Goal: Task Accomplishment & Management: Use online tool/utility

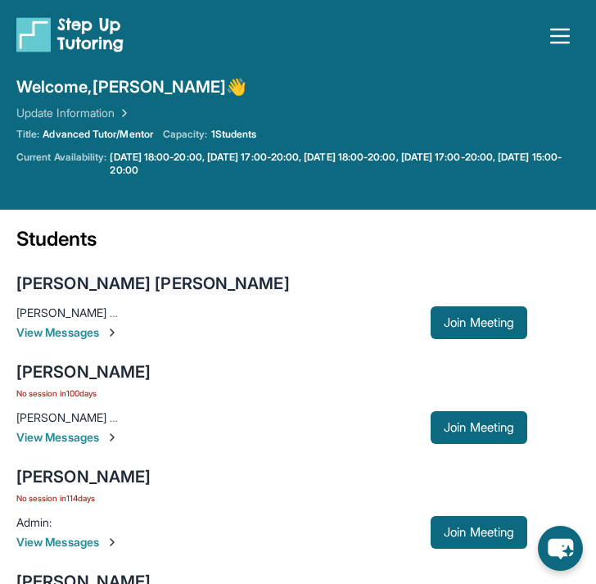
click at [117, 282] on div "[PERSON_NAME] [PERSON_NAME]" at bounding box center [152, 283] width 273 height 23
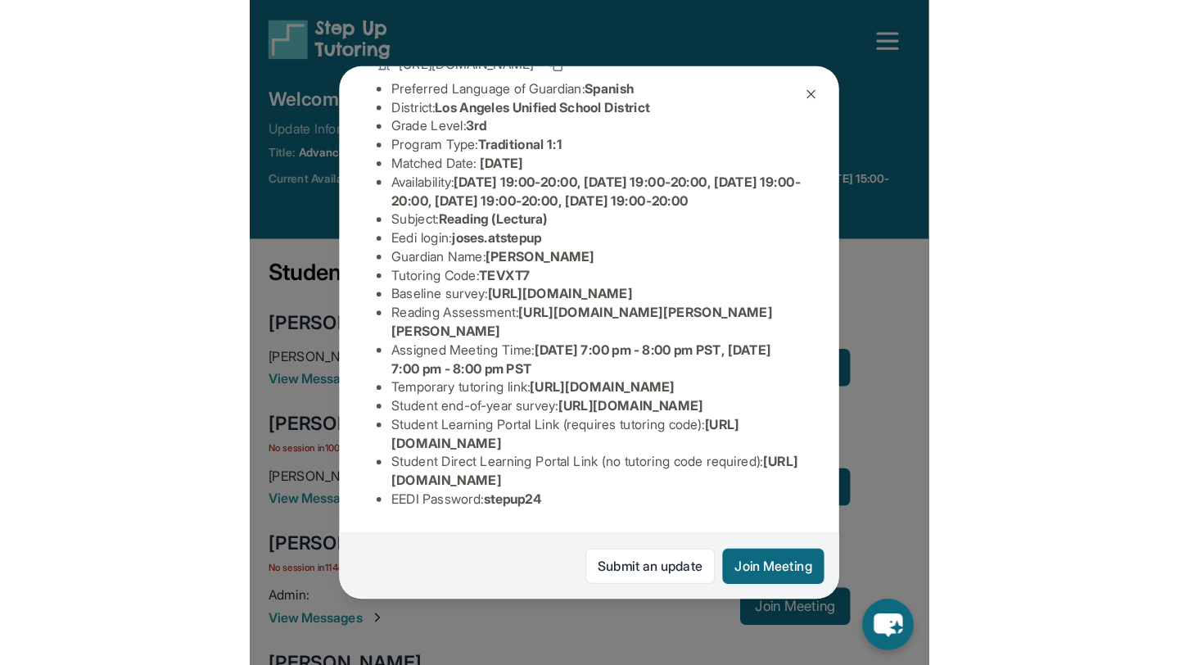
scroll to position [310, 0]
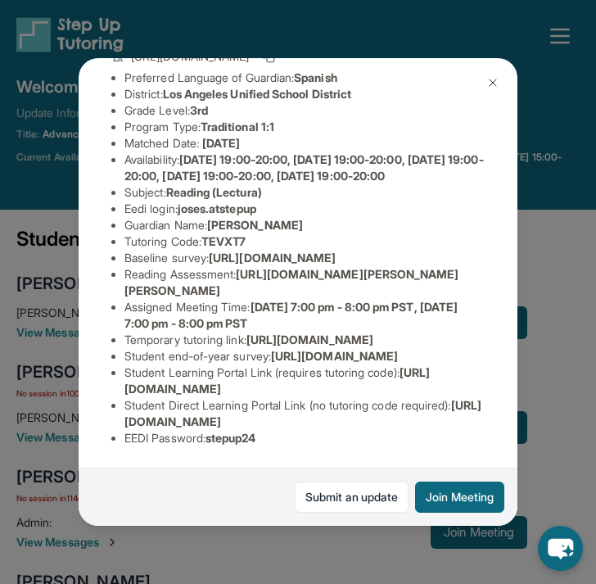
drag, startPoint x: 463, startPoint y: 431, endPoint x: 117, endPoint y: 422, distance: 346.4
click at [117, 425] on ul "Preferred Language of Guardian: Spanish District: [GEOGRAPHIC_DATA] Unified Sch…" at bounding box center [297, 258] width 373 height 377
copy span "[URL][DOMAIN_NAME]"
click at [479, 501] on button "Join Meeting" at bounding box center [459, 496] width 89 height 31
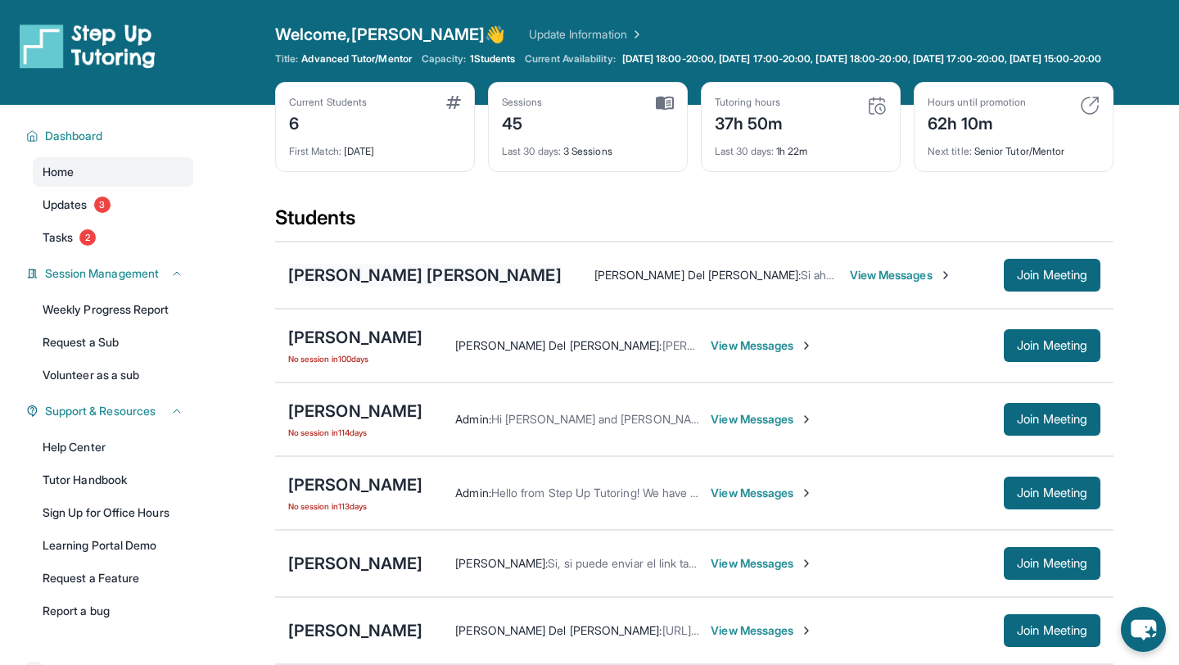
click at [422, 287] on div "[PERSON_NAME] [PERSON_NAME]" at bounding box center [424, 275] width 273 height 23
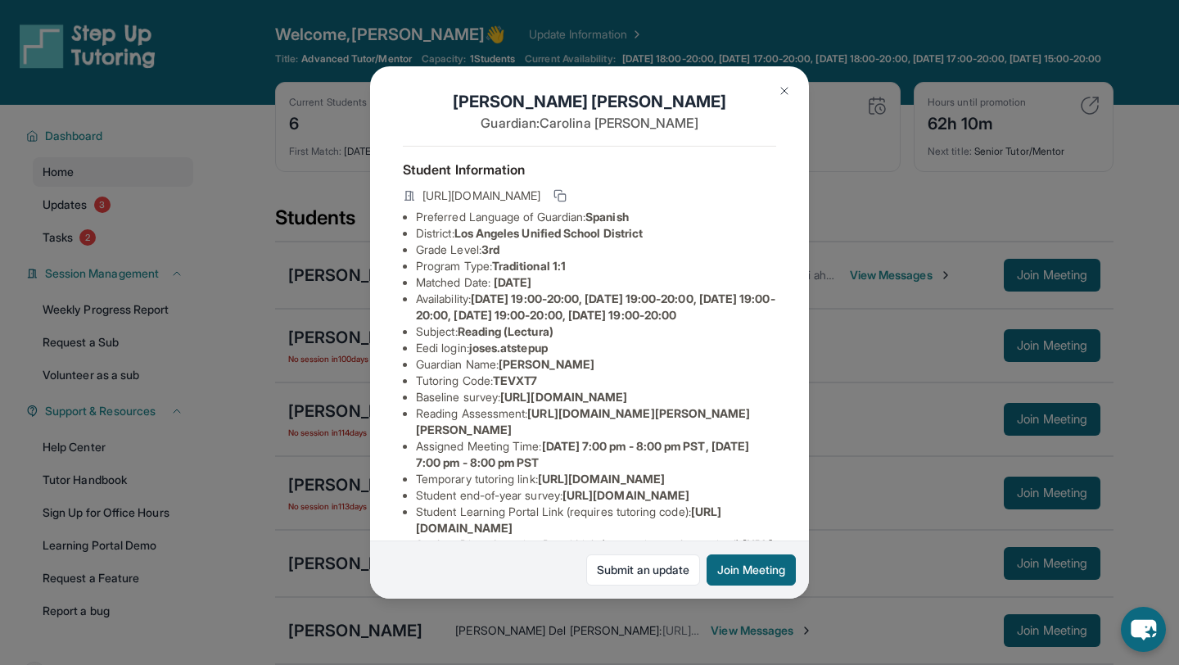
scroll to position [8, 0]
